Goal: Find specific page/section: Find specific page/section

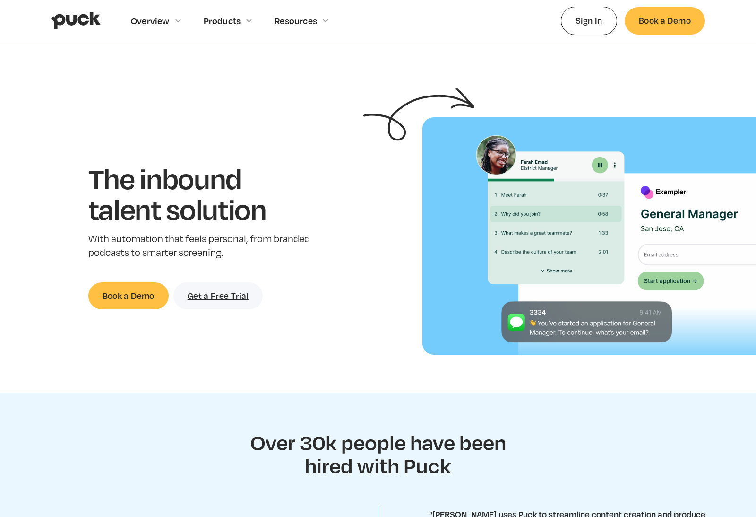
click at [158, 22] on div "Overview" at bounding box center [150, 21] width 39 height 10
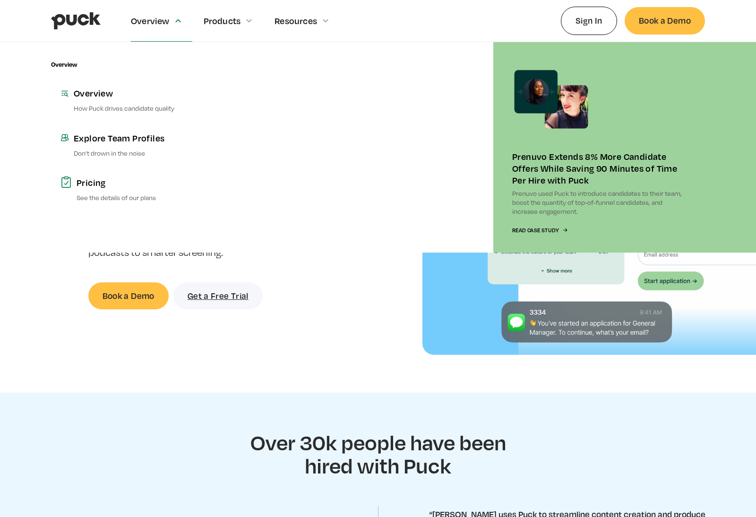
click at [237, 19] on div "Products" at bounding box center [222, 21] width 37 height 10
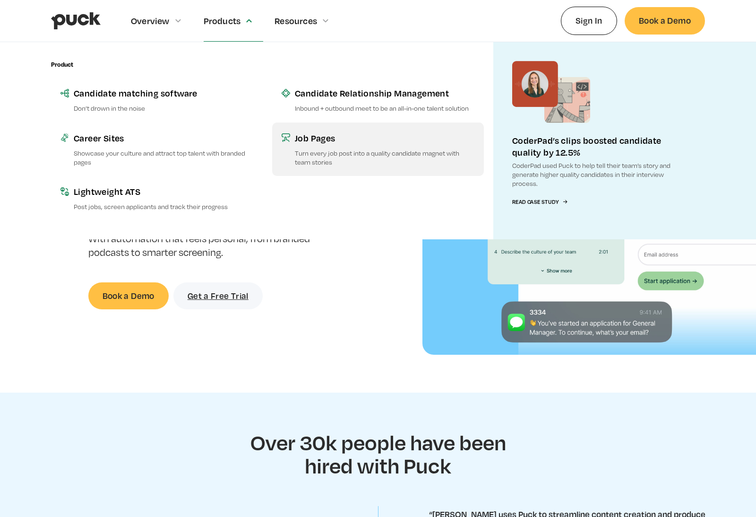
click at [313, 141] on div "Job Pages" at bounding box center [385, 138] width 180 height 12
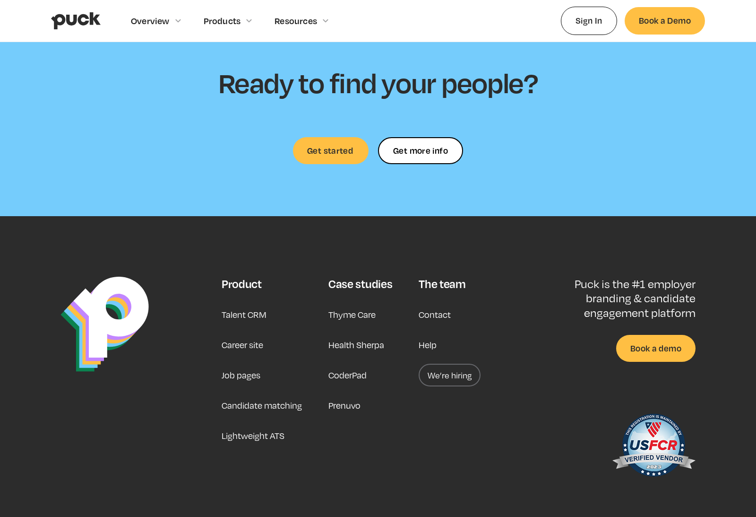
scroll to position [2824, 0]
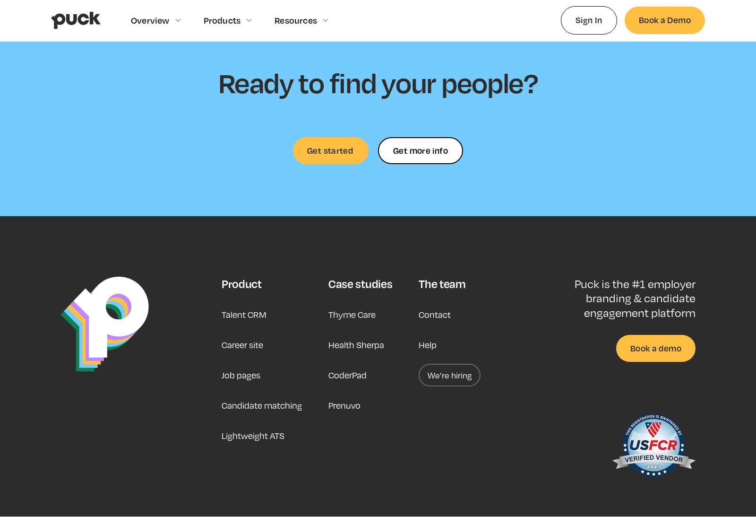
click at [238, 375] on link "Job pages" at bounding box center [241, 375] width 39 height 23
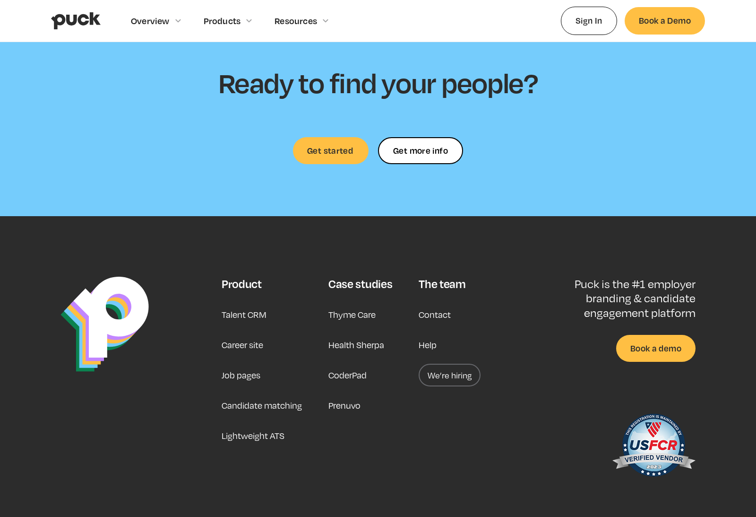
scroll to position [2824, 0]
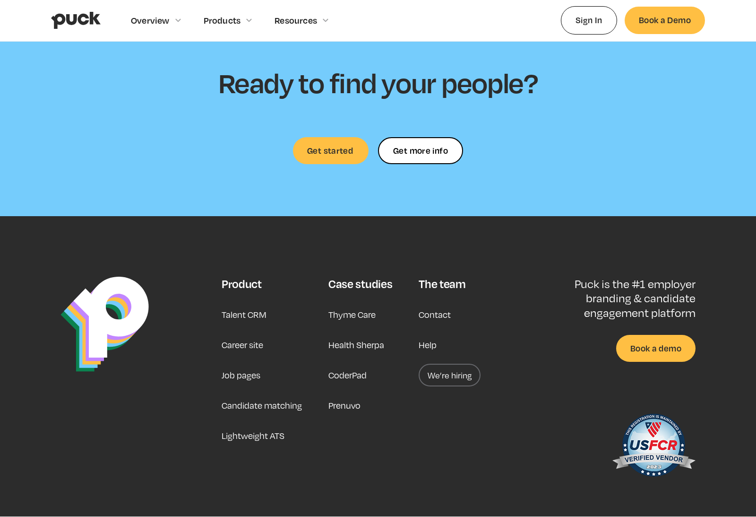
click at [257, 342] on link "Career site" at bounding box center [243, 345] width 42 height 23
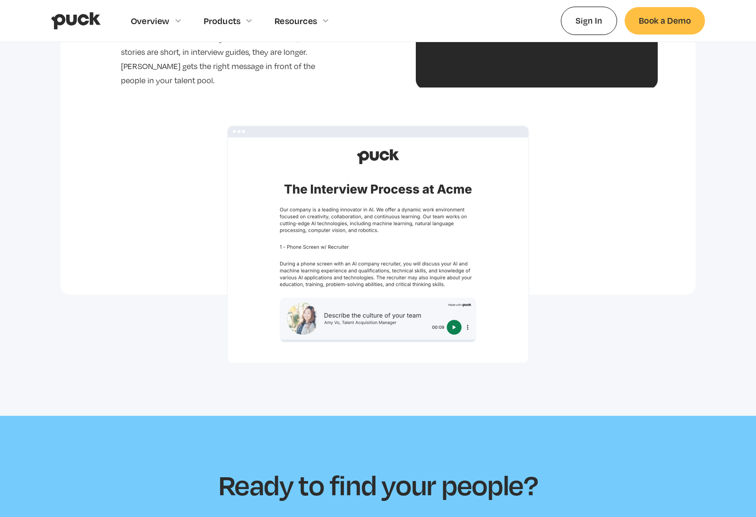
scroll to position [2722, 0]
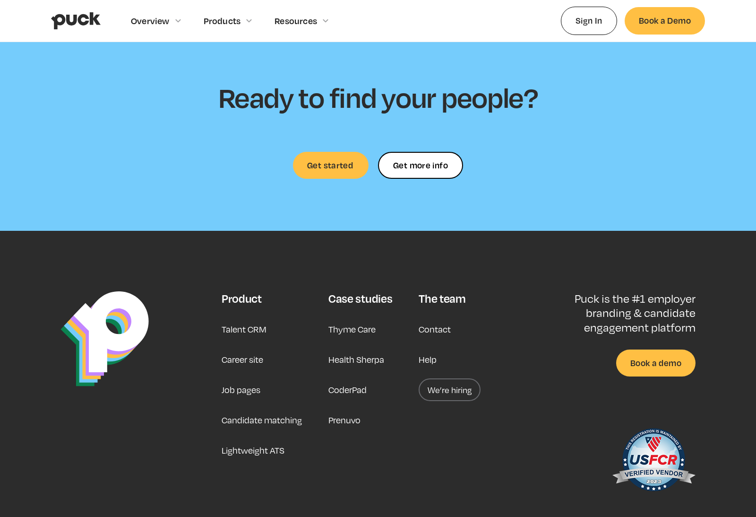
click at [462, 292] on div "The team" at bounding box center [442, 299] width 47 height 14
click at [454, 292] on div "The team" at bounding box center [442, 299] width 47 height 14
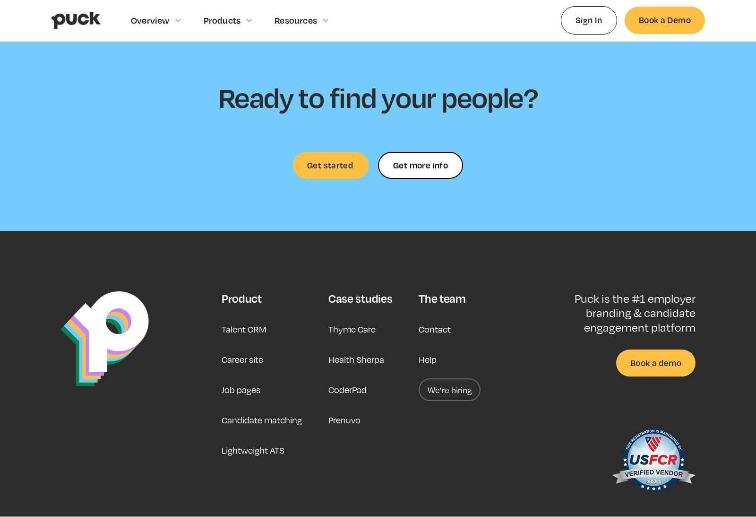
click at [442, 318] on link "Contact" at bounding box center [435, 329] width 32 height 23
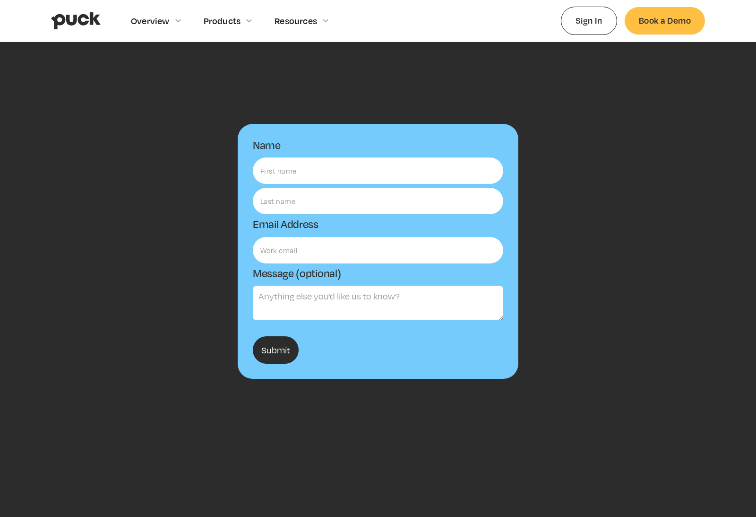
click at [536, 234] on div "Name Email Address Message (optional) Submit Thanks! We'll reach out to you sho…" at bounding box center [378, 272] width 654 height 327
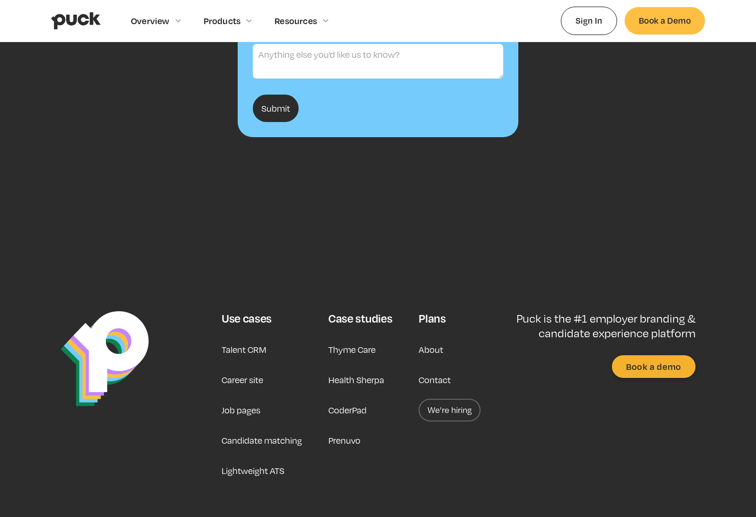
scroll to position [250, 0]
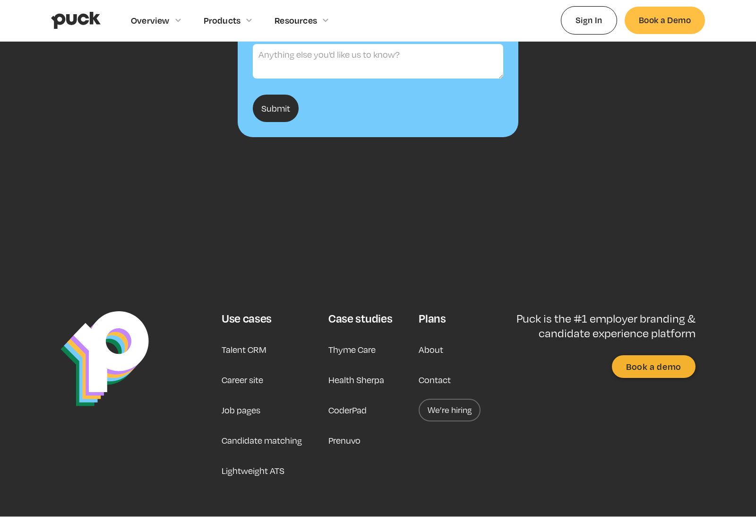
click at [456, 411] on link "We’re hiring" at bounding box center [450, 410] width 62 height 23
click at [444, 406] on link "We’re hiring" at bounding box center [450, 410] width 62 height 23
click at [449, 414] on link "We’re hiring" at bounding box center [450, 410] width 62 height 23
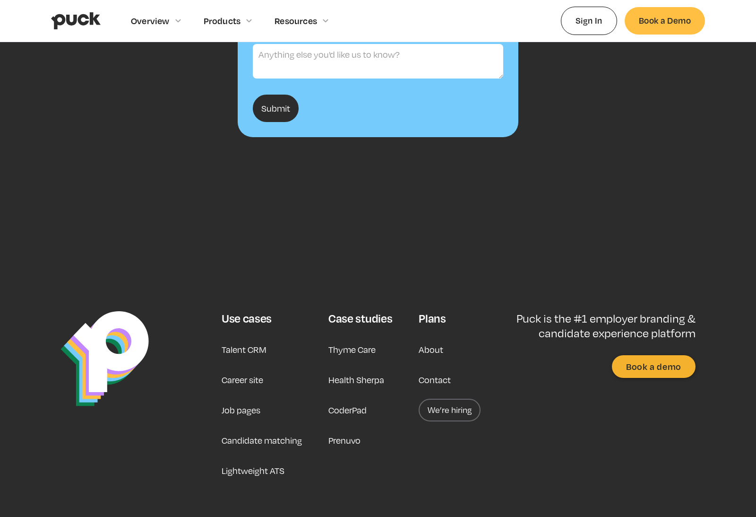
scroll to position [250, 0]
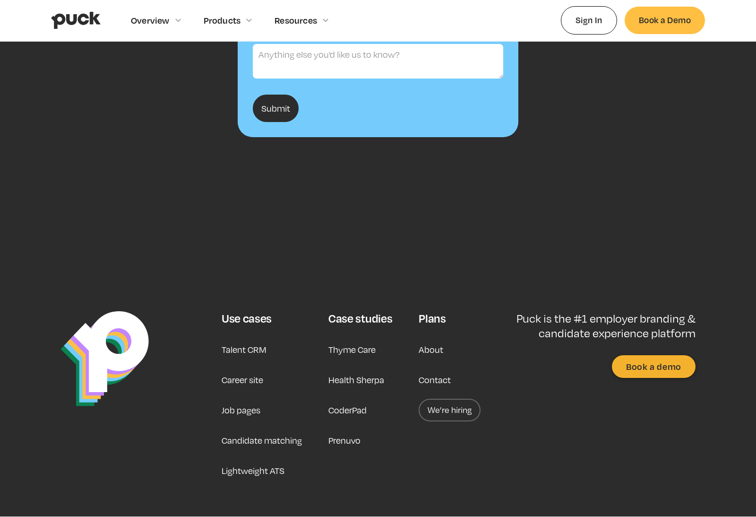
click at [441, 345] on link "About" at bounding box center [431, 350] width 25 height 23
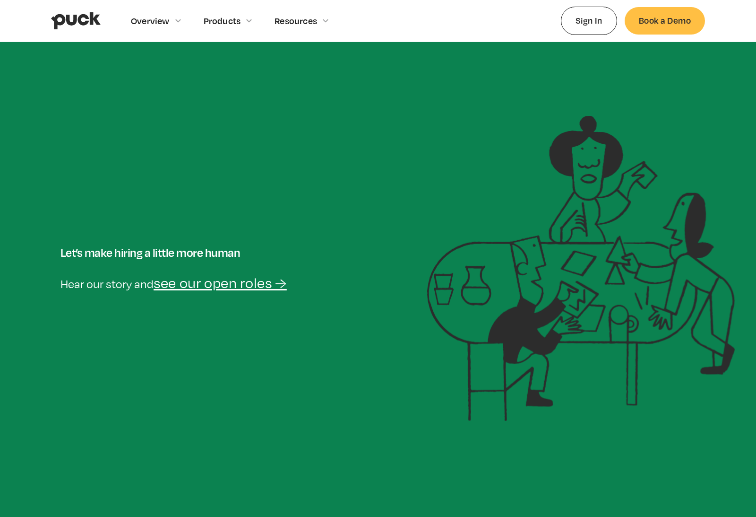
scroll to position [31, 0]
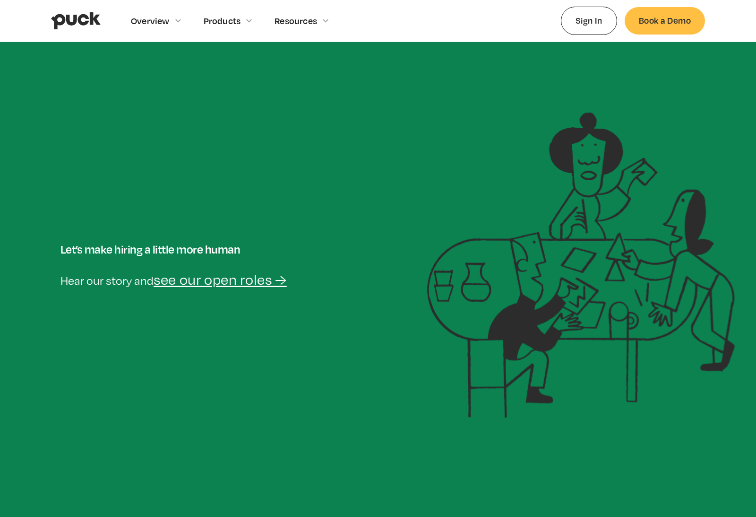
click at [252, 281] on link "see our open roles →" at bounding box center [220, 279] width 133 height 17
